Goal: Connect with others: Find contact information

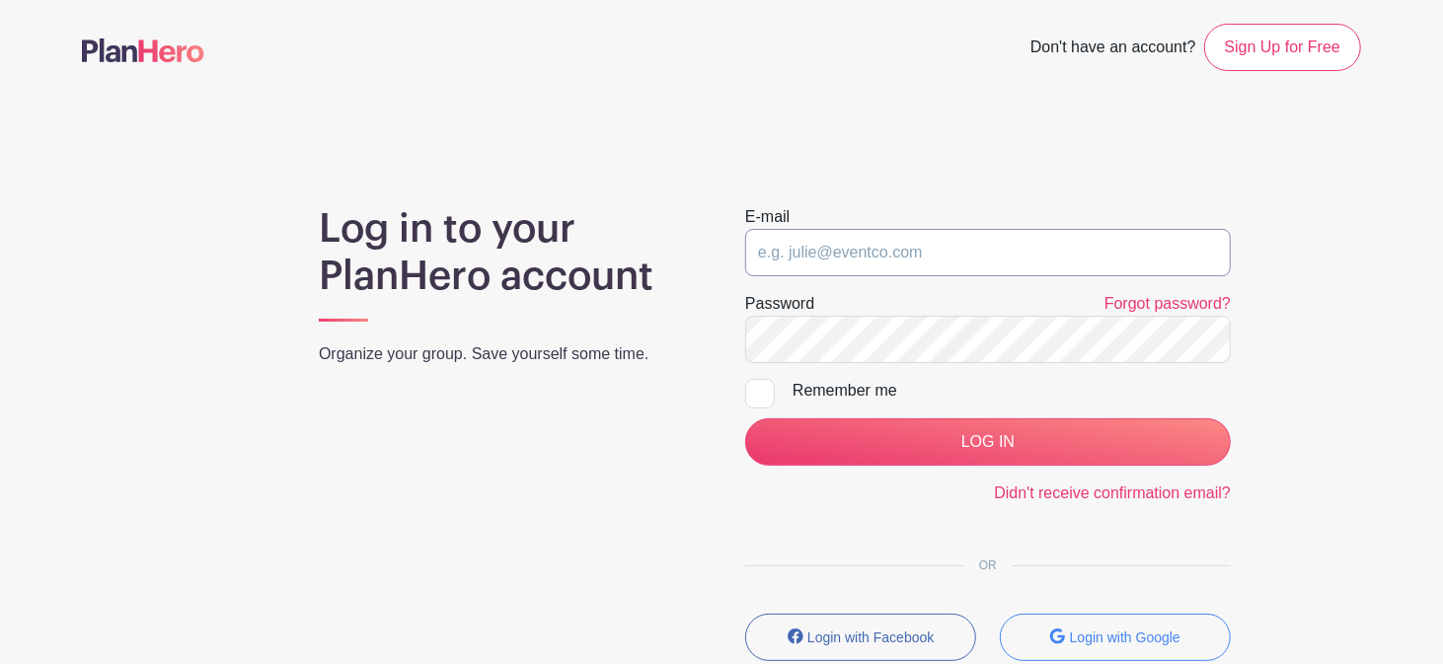
click at [839, 265] on input "email" at bounding box center [988, 252] width 486 height 47
type input "[PERSON_NAME][EMAIL_ADDRESS][DOMAIN_NAME]"
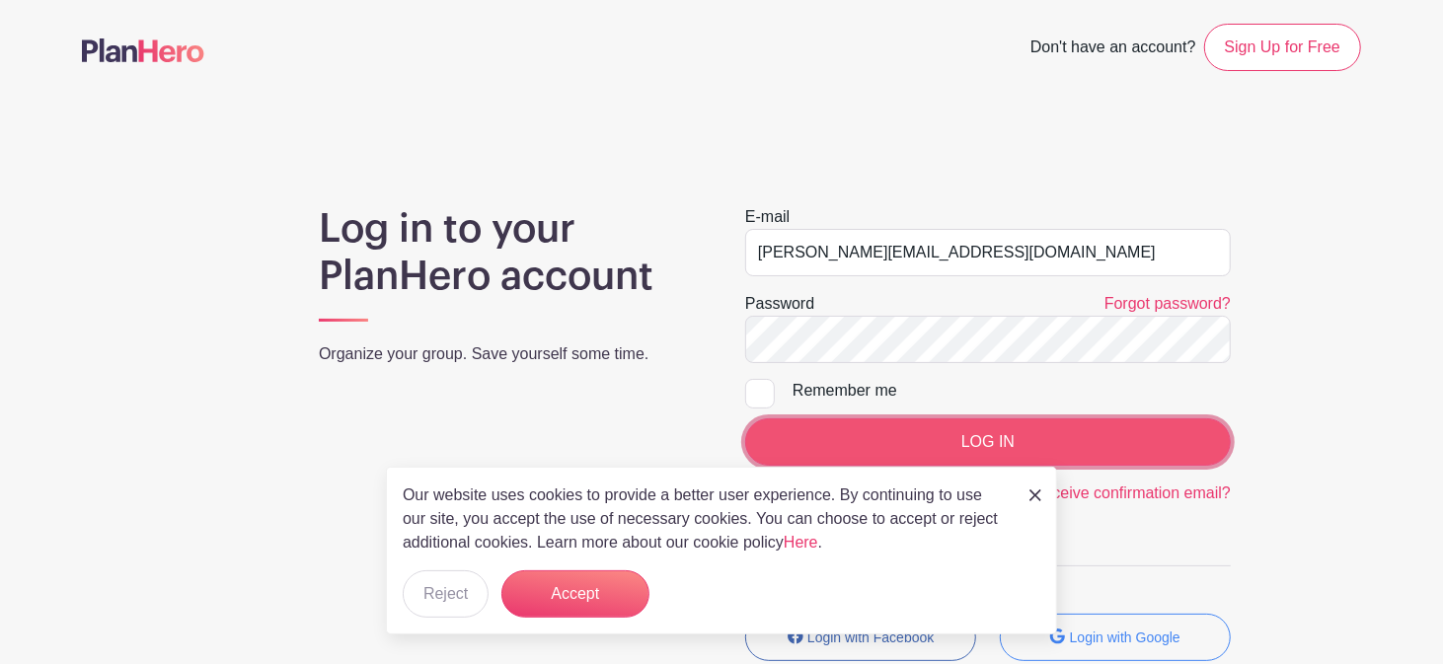
click at [895, 425] on input "LOG IN" at bounding box center [988, 441] width 486 height 47
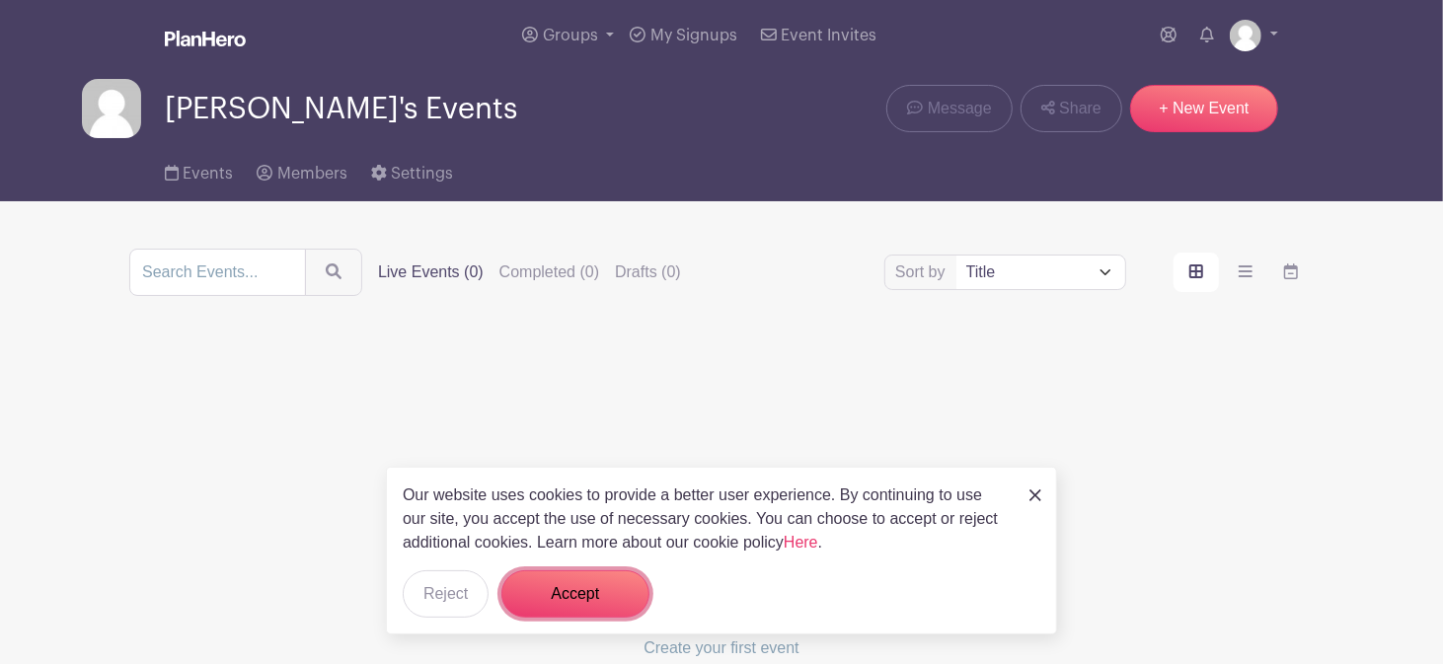
click at [598, 603] on button "Accept" at bounding box center [575, 593] width 148 height 47
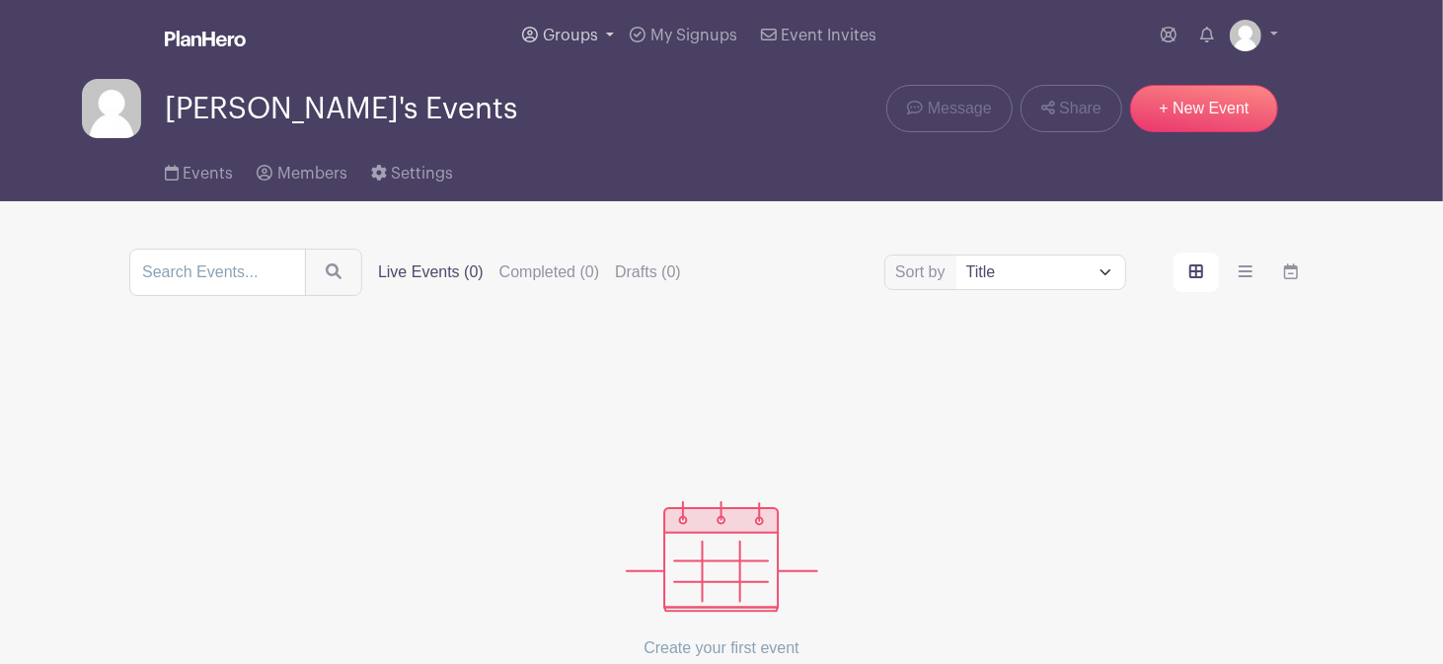
click at [560, 38] on span "Groups" at bounding box center [570, 36] width 55 height 16
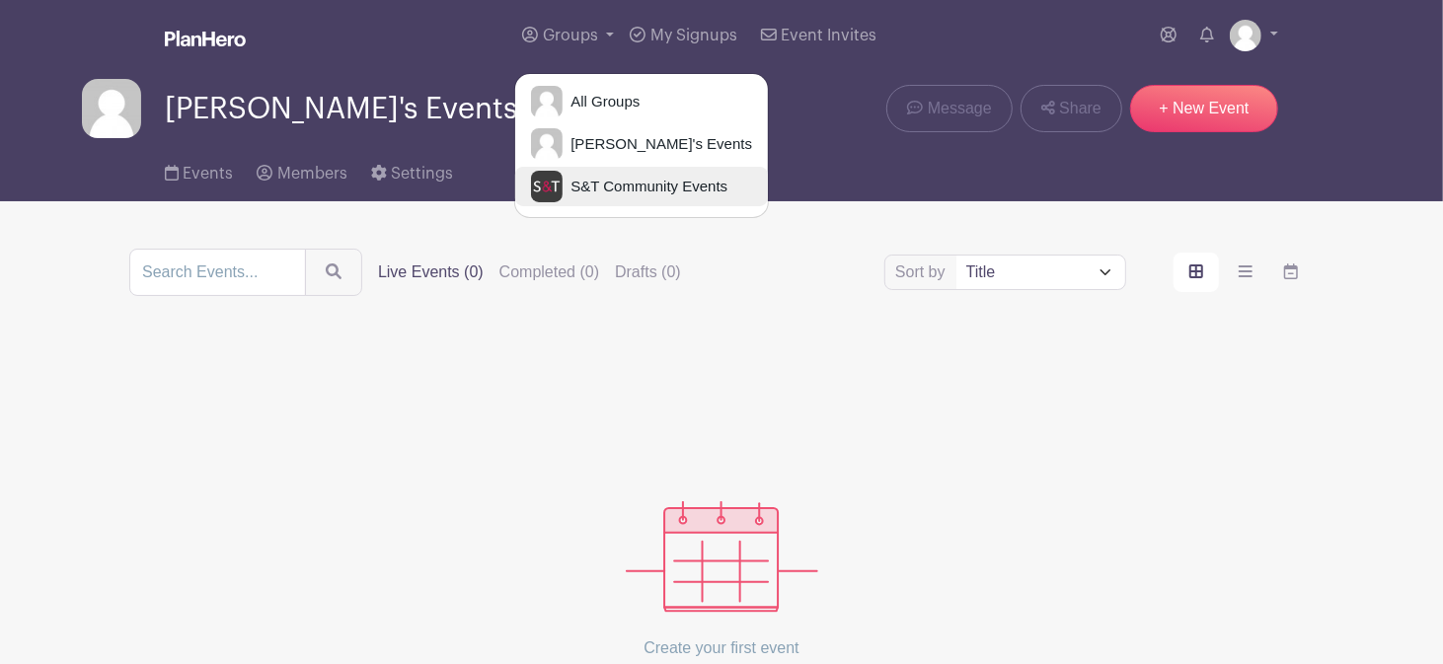
click at [626, 183] on span "S&T Community Events" at bounding box center [645, 187] width 165 height 23
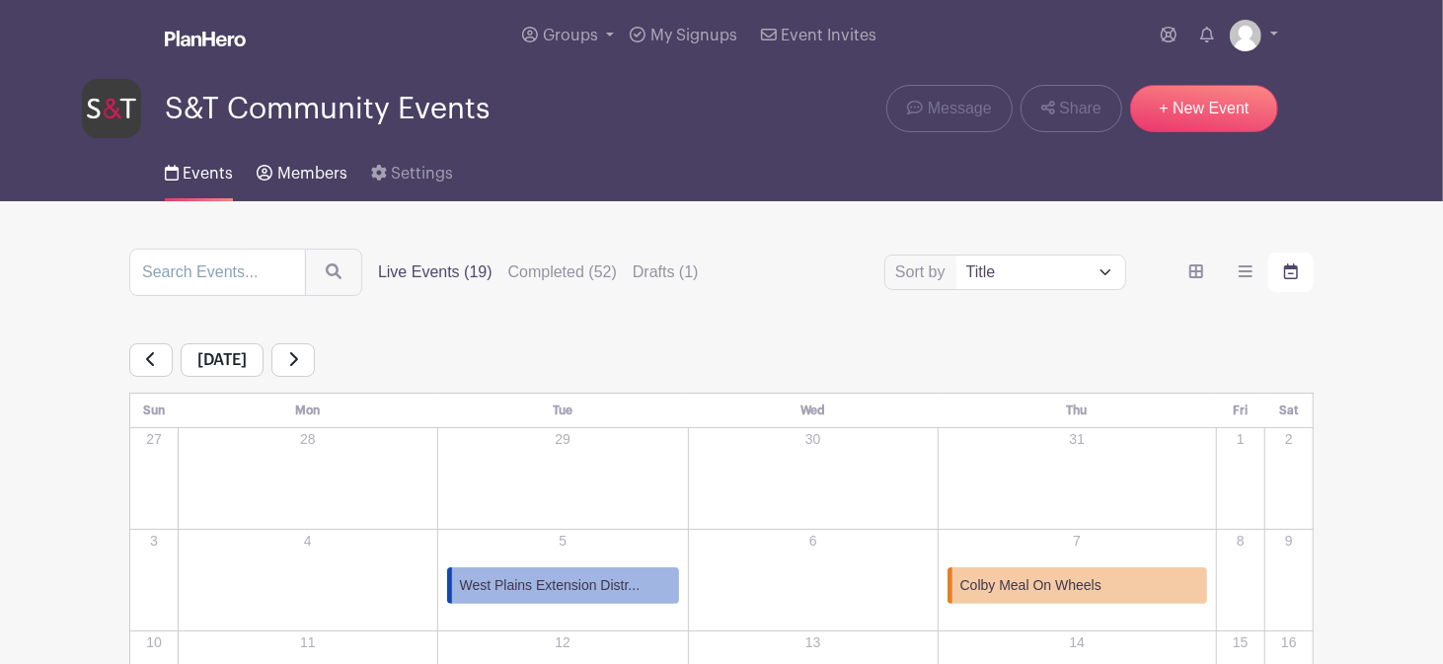
click at [309, 175] on span "Members" at bounding box center [312, 174] width 70 height 16
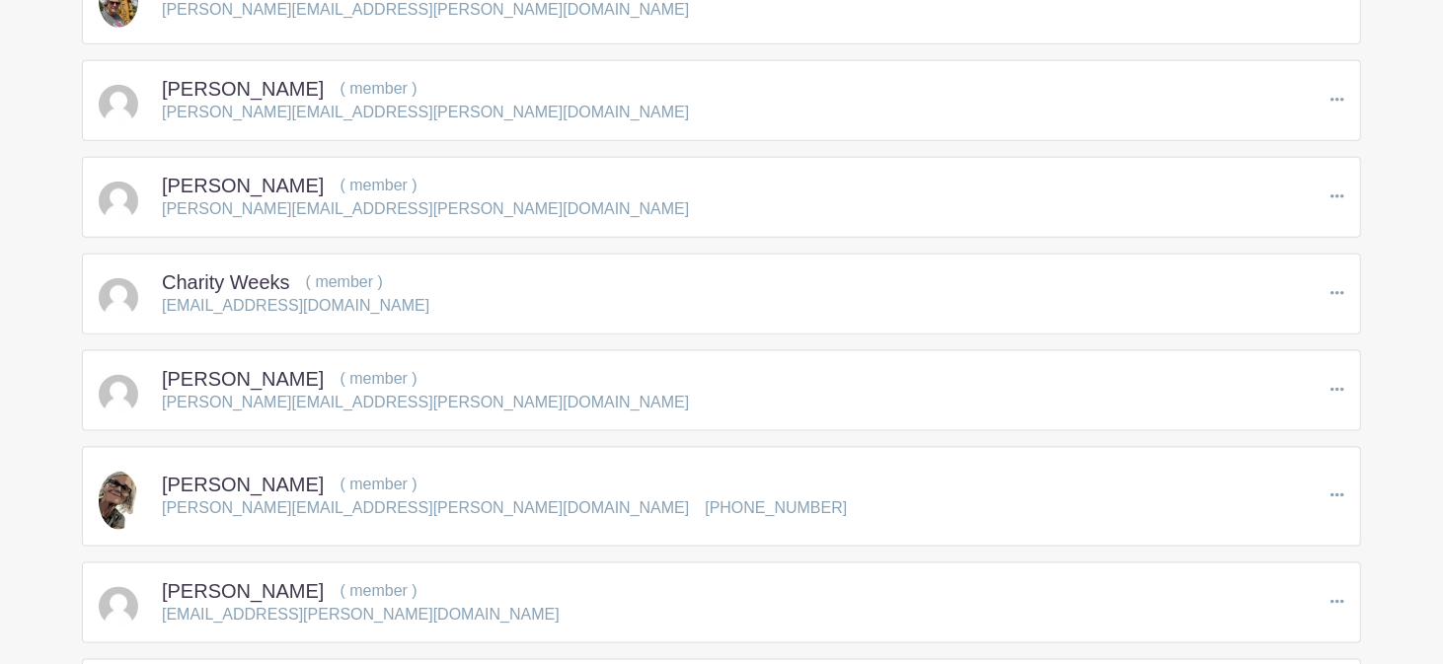
scroll to position [1458, 0]
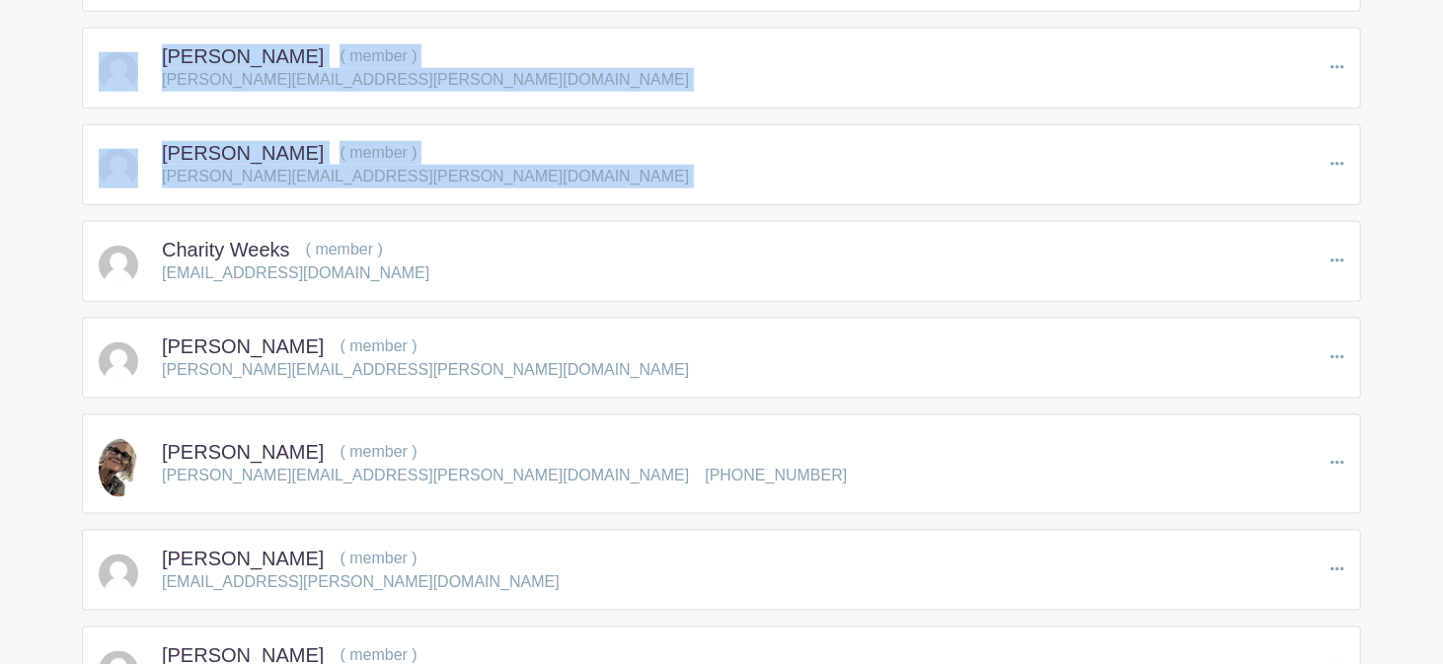
drag, startPoint x: 1454, startPoint y: 182, endPoint x: 1423, endPoint y: 153, distance: 41.9
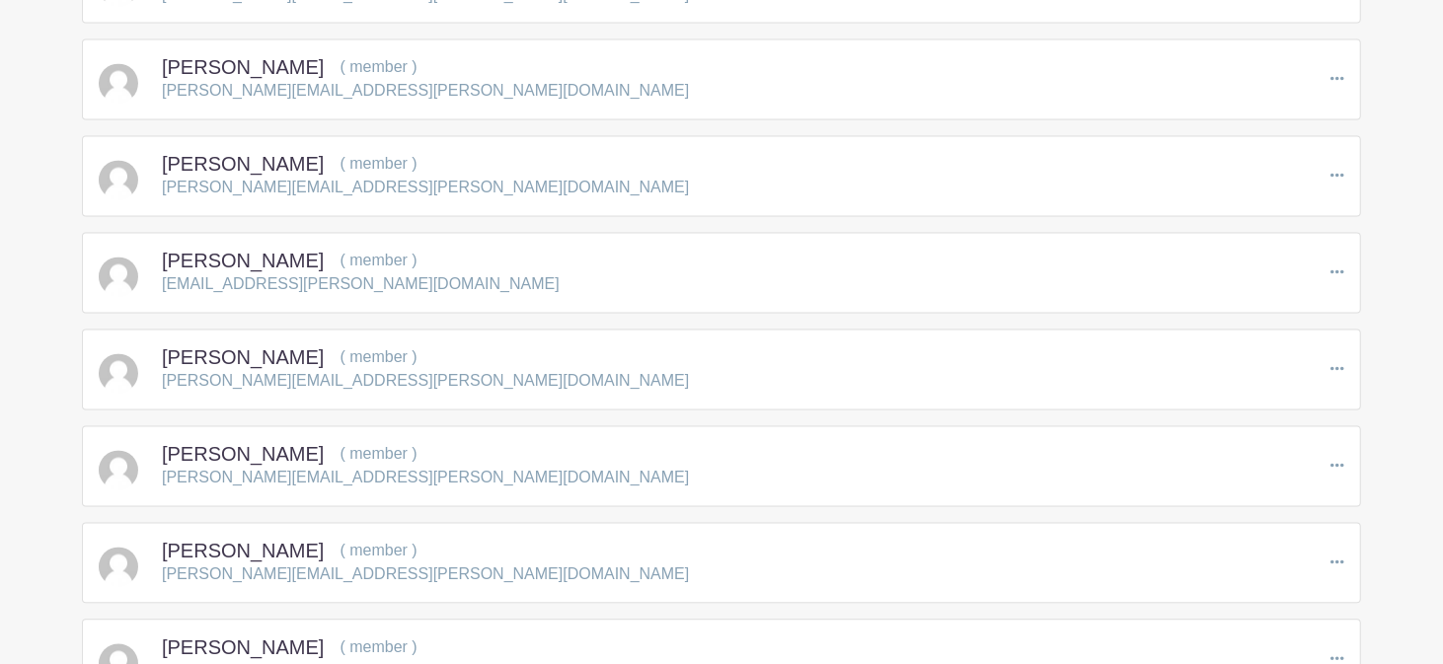
scroll to position [2414, 0]
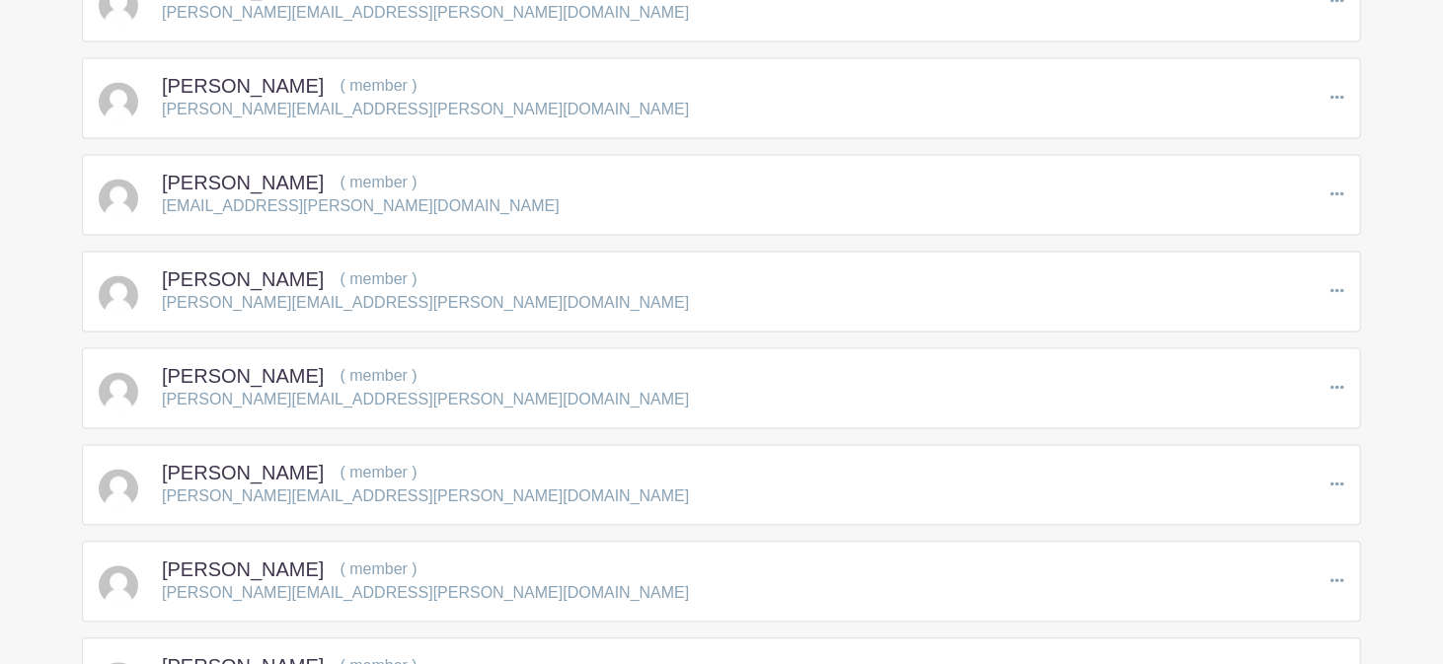
click at [1335, 476] on icon at bounding box center [1337, 484] width 14 height 16
click at [976, 470] on div "[PERSON_NAME] ( member ) [PERSON_NAME][EMAIL_ADDRESS][PERSON_NAME][DOMAIN_NAME]…" at bounding box center [721, 484] width 1245 height 47
